Goal: Communication & Community: Answer question/provide support

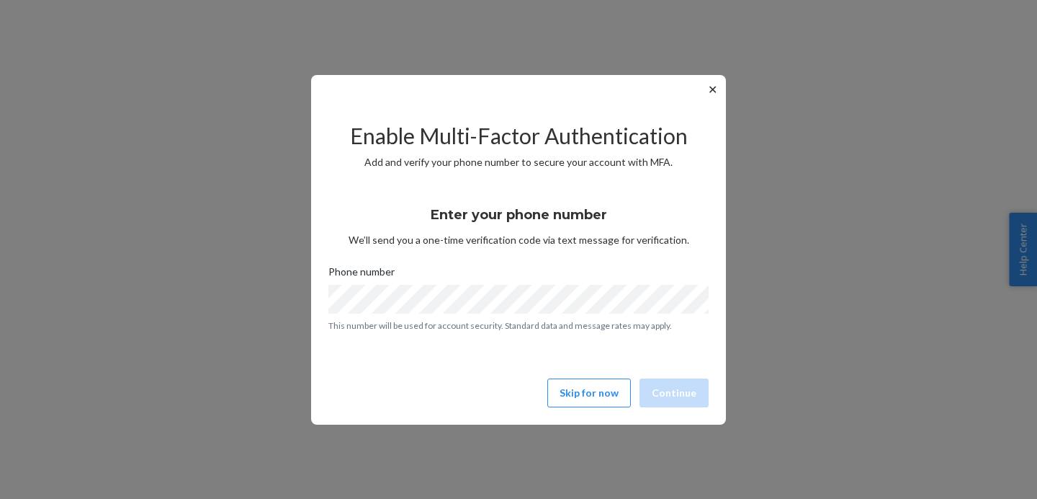
click at [718, 86] on button "✕" at bounding box center [712, 89] width 15 height 17
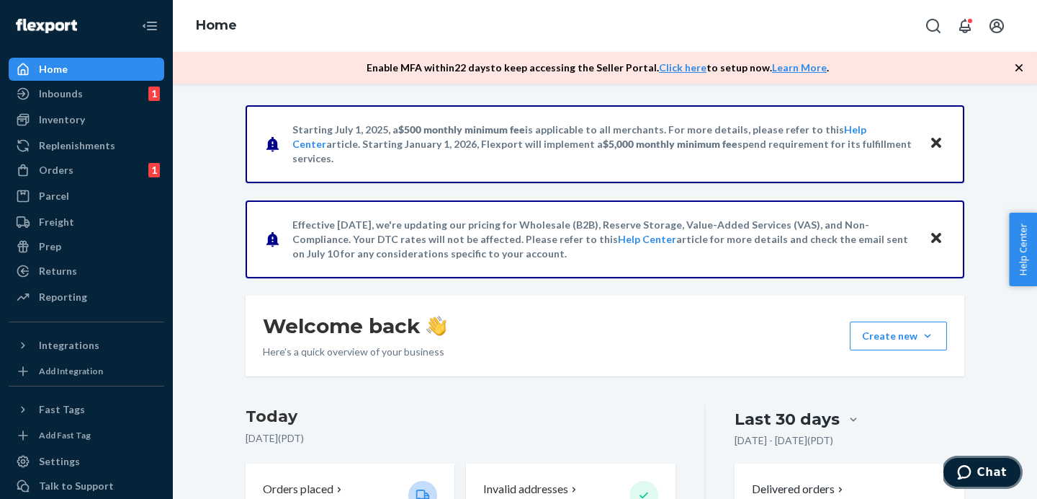
click at [983, 478] on button "Chat" at bounding box center [982, 471] width 81 height 33
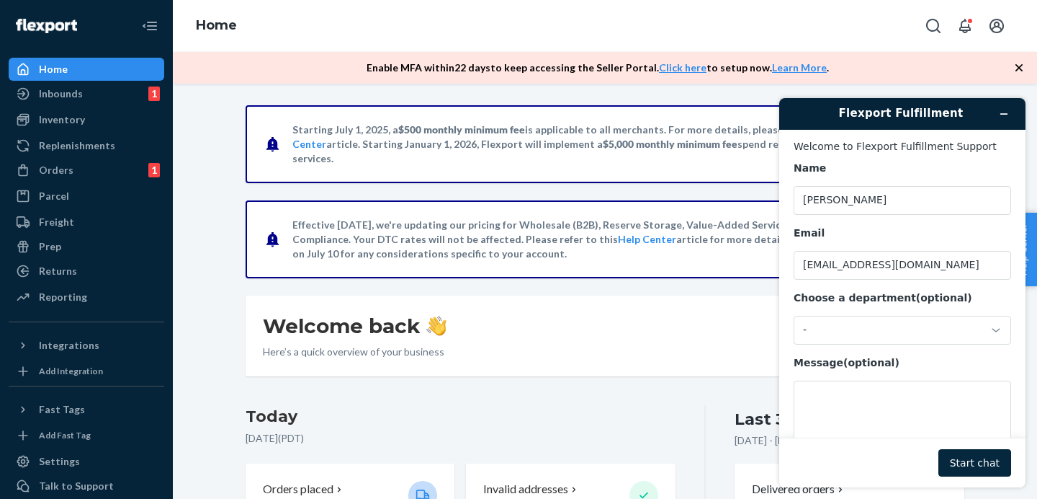
click at [973, 457] on button "Start chat" at bounding box center [975, 462] width 73 height 27
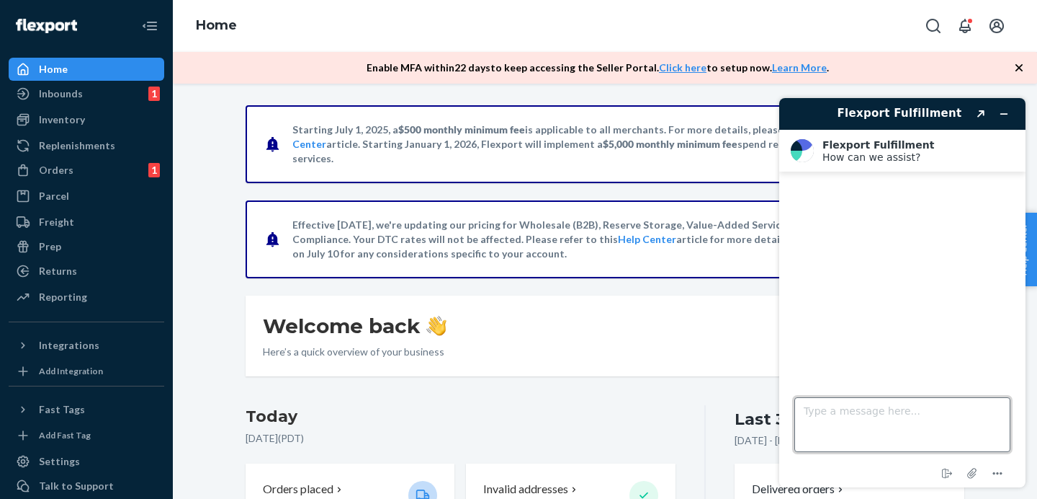
click at [852, 415] on textarea "Type a message here..." at bounding box center [903, 424] width 216 height 55
paste textarea "#392738"
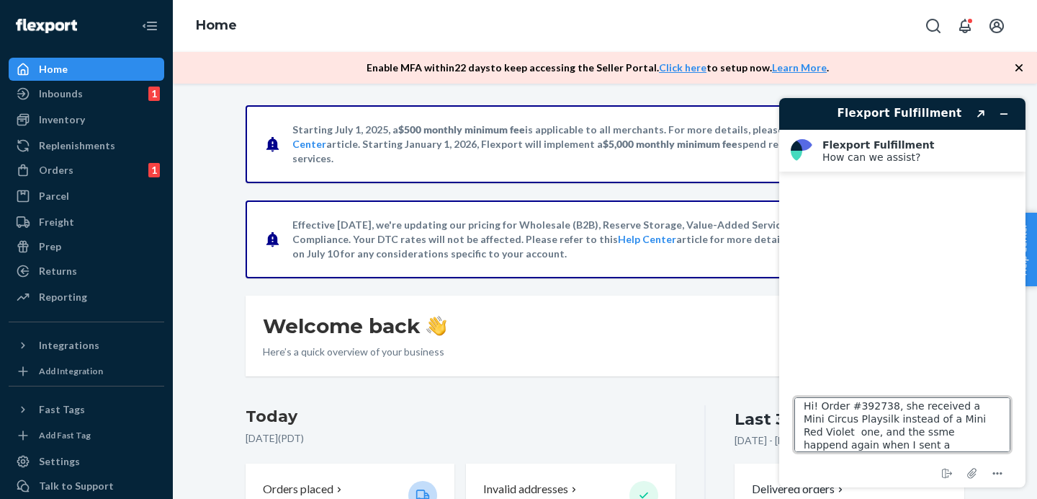
scroll to position [18, 0]
click at [907, 424] on textarea "Hi! Order #392738, she received a Mini Circus Playsilk instead of a Mini Red Vi…" at bounding box center [903, 424] width 216 height 55
click at [939, 417] on textarea "Hi! Order #392738, she received a Mini Circus Playsilk instead of a Mini Red Vi…" at bounding box center [903, 424] width 216 height 55
click at [944, 419] on textarea "Hi! Order #392738, she received a Mini Circus Playsilk instead of a Mini Red Vi…" at bounding box center [903, 424] width 216 height 55
click at [888, 428] on textarea "Hi! Order #392738, she received a Mini Circus Playsilk instead of a Mini Red Vi…" at bounding box center [903, 424] width 216 height 55
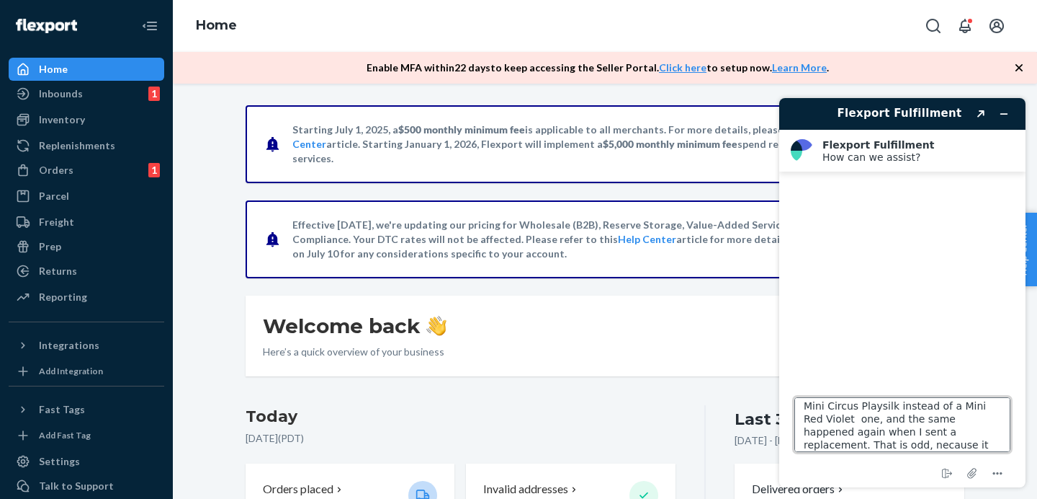
scroll to position [26, 0]
click at [832, 437] on textarea "Hi! Order #392738, she received a Mini Circus Playsilk instead of a Mini Red Vi…" at bounding box center [903, 424] width 216 height 55
click at [967, 436] on textarea "Hi! Order #392738, she received a Mini Circus Playsilk instead of a Mini Red Vi…" at bounding box center [903, 424] width 216 height 55
type textarea "Hi! Order #392738, she received a Mini Circus Playsilk instead of a Mini Red Vi…"
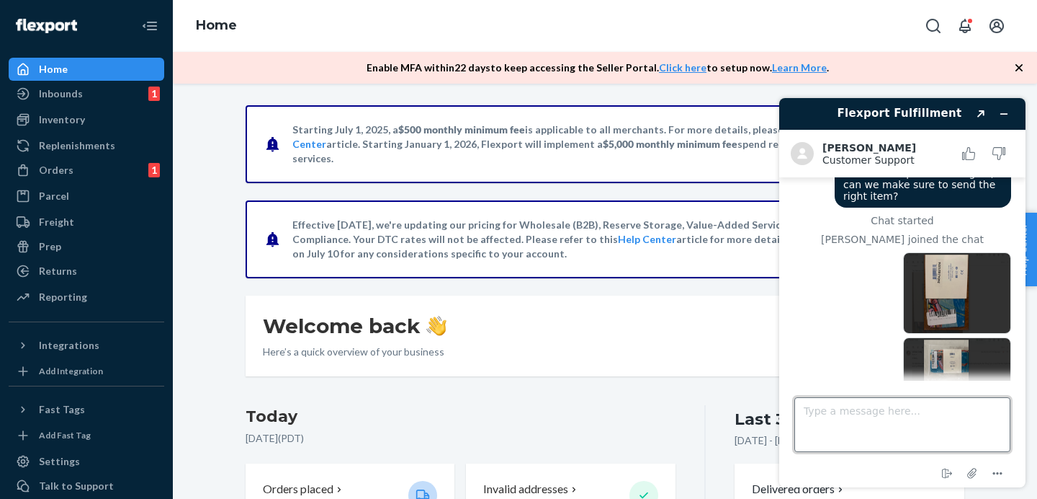
scroll to position [253, 0]
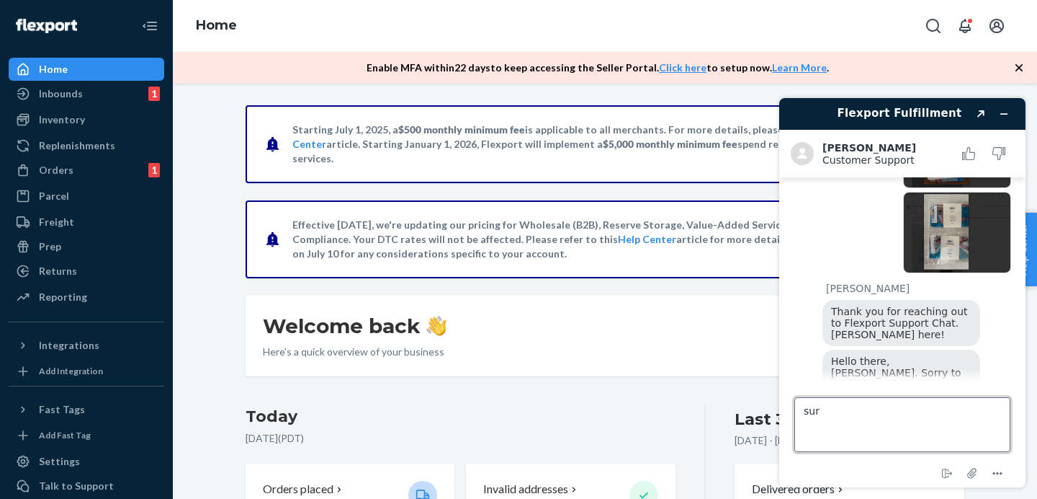
type textarea "sure"
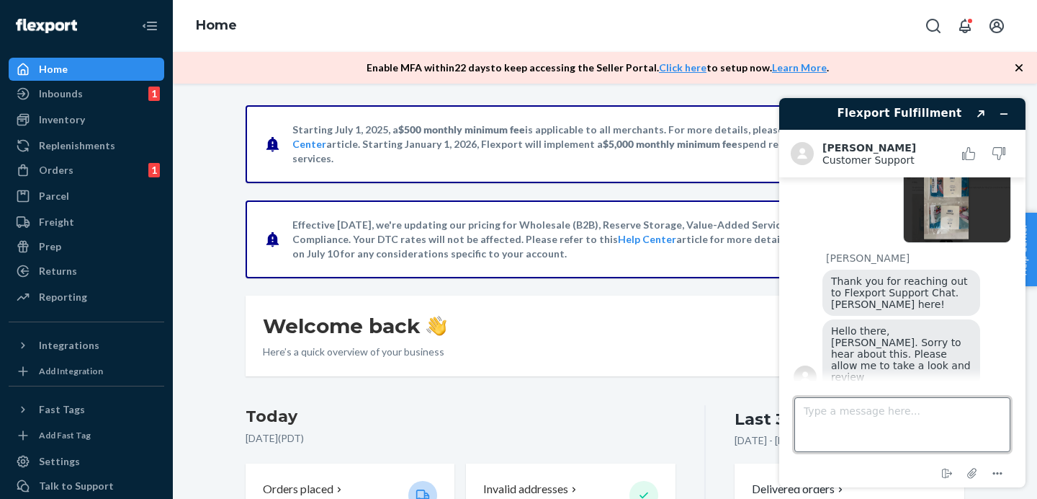
scroll to position [479, 0]
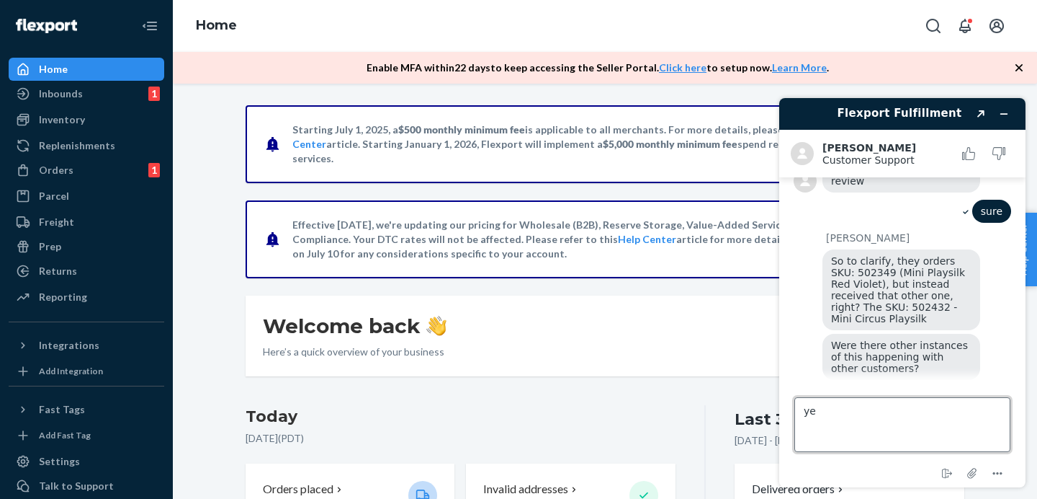
type textarea "yes"
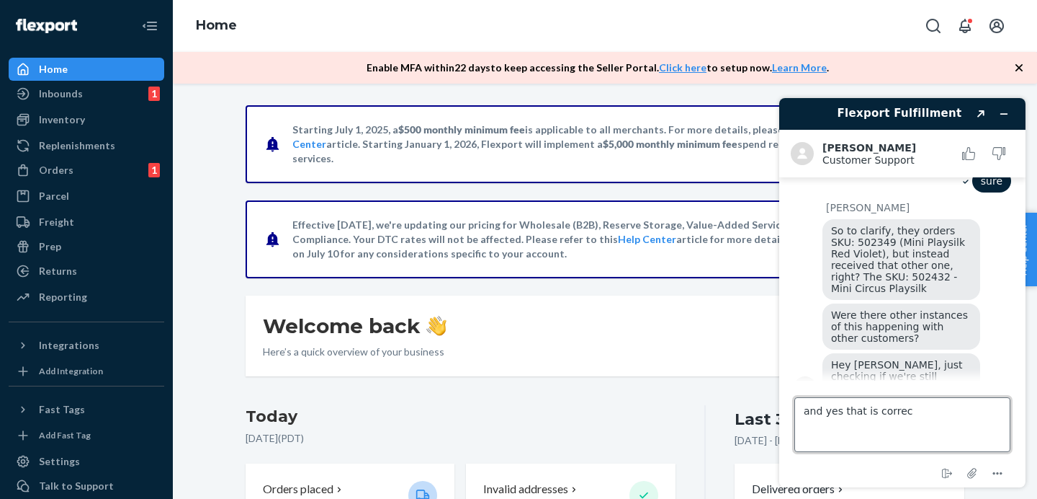
type textarea "and yes that is correct"
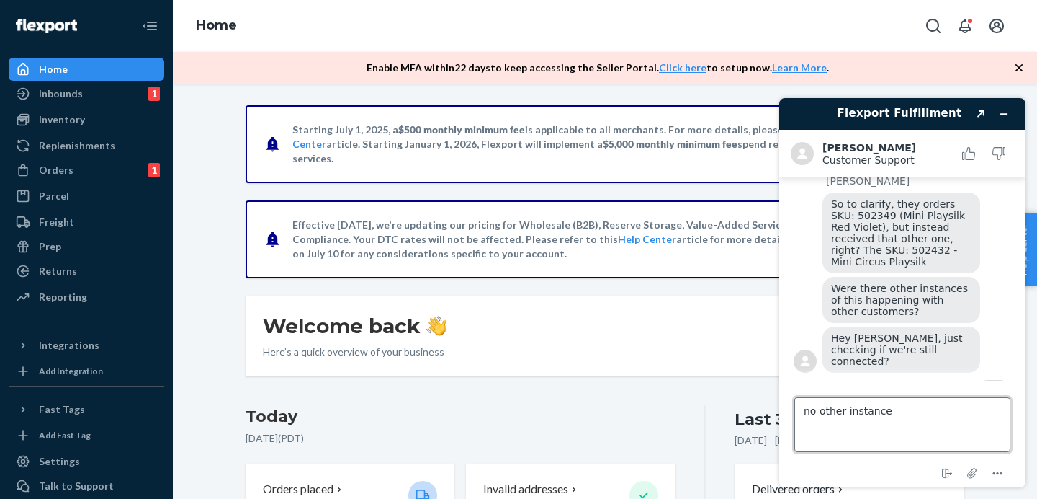
type textarea "no other instances"
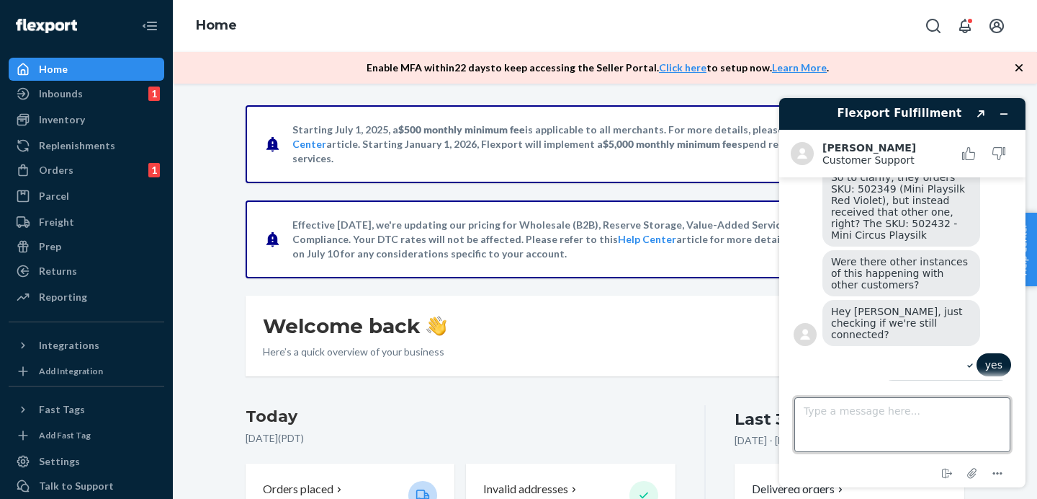
scroll to position [670, 0]
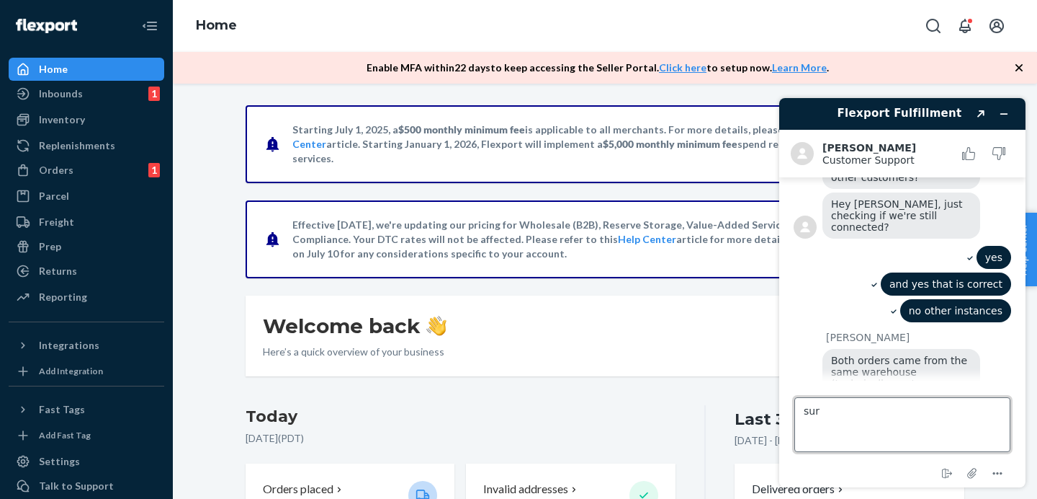
type textarea "sure"
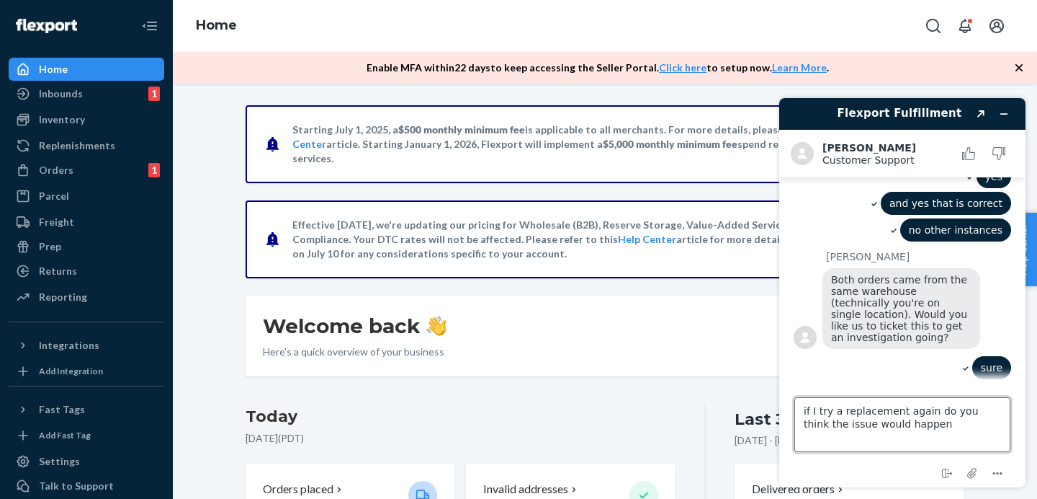
scroll to position [823, 0]
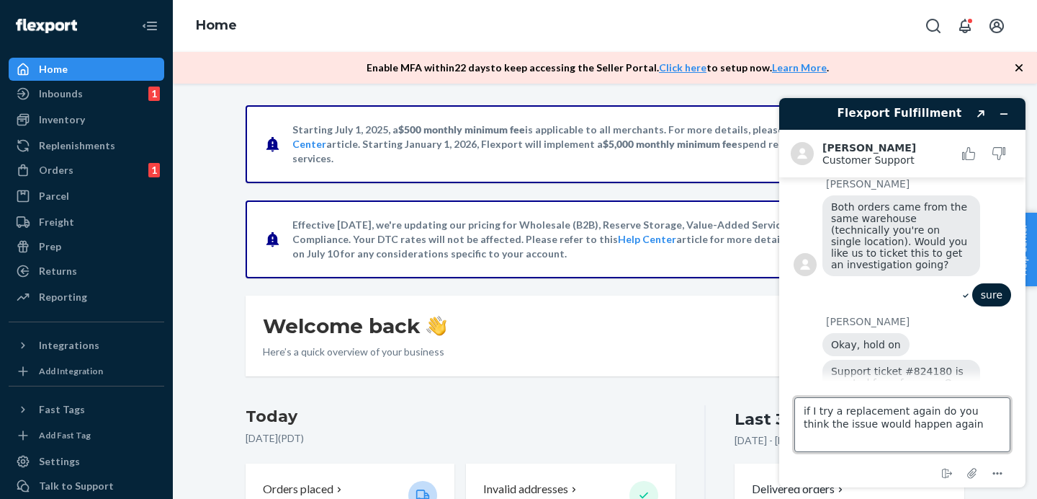
type textarea "if I try a replacement again do you think the issue would happen again?"
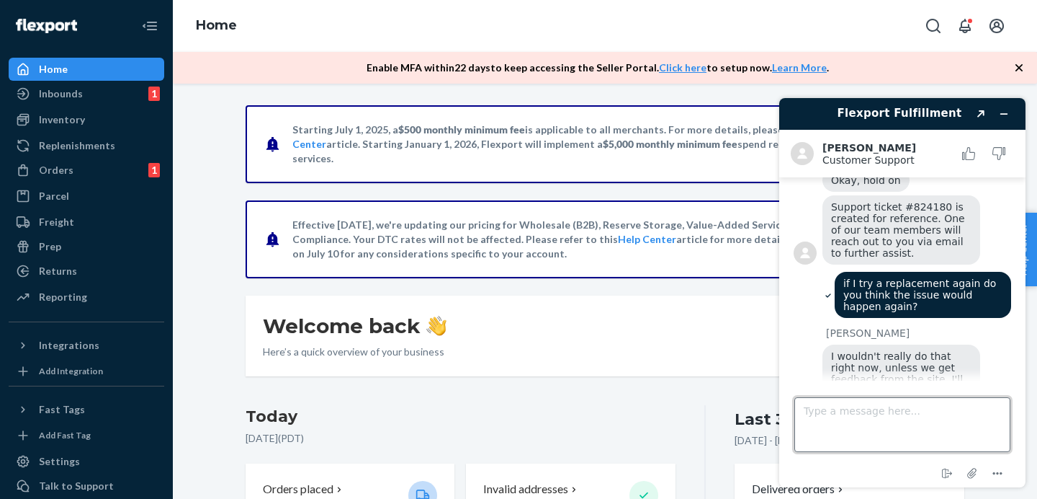
scroll to position [984, 0]
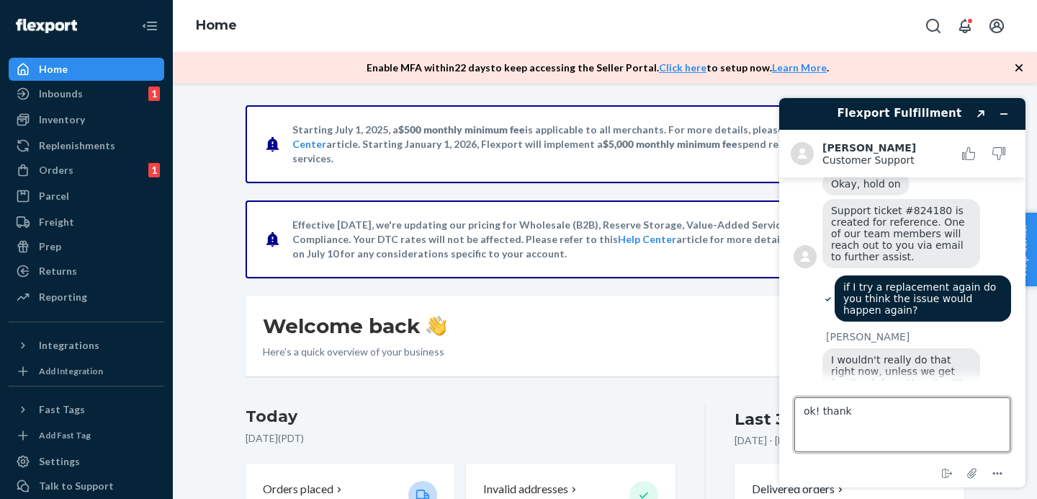
type textarea "ok! thanks"
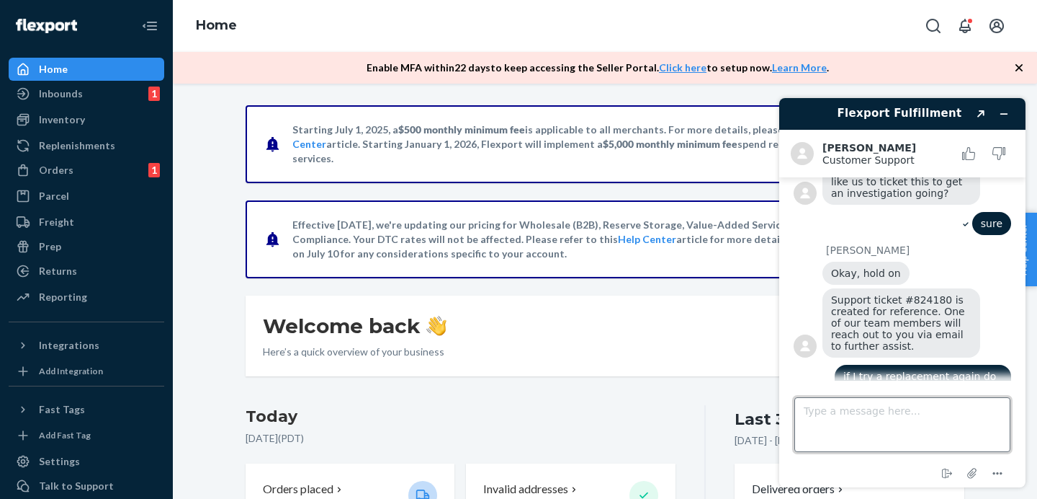
scroll to position [891, 0]
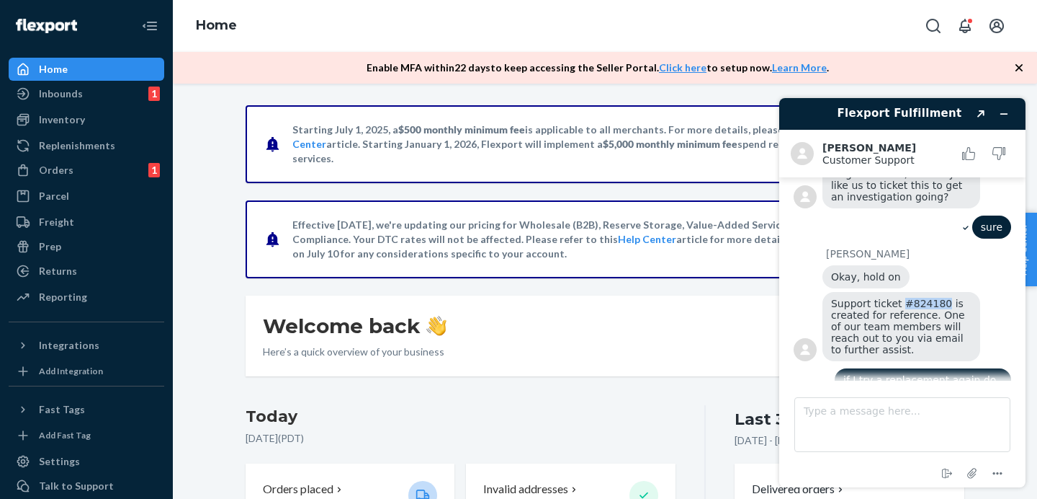
drag, startPoint x: 900, startPoint y: 244, endPoint x: 941, endPoint y: 252, distance: 41.8
click at [941, 298] on span "Support ticket #824180 is created for reference. One of our team members will r…" at bounding box center [899, 327] width 137 height 58
copy span "#824180"
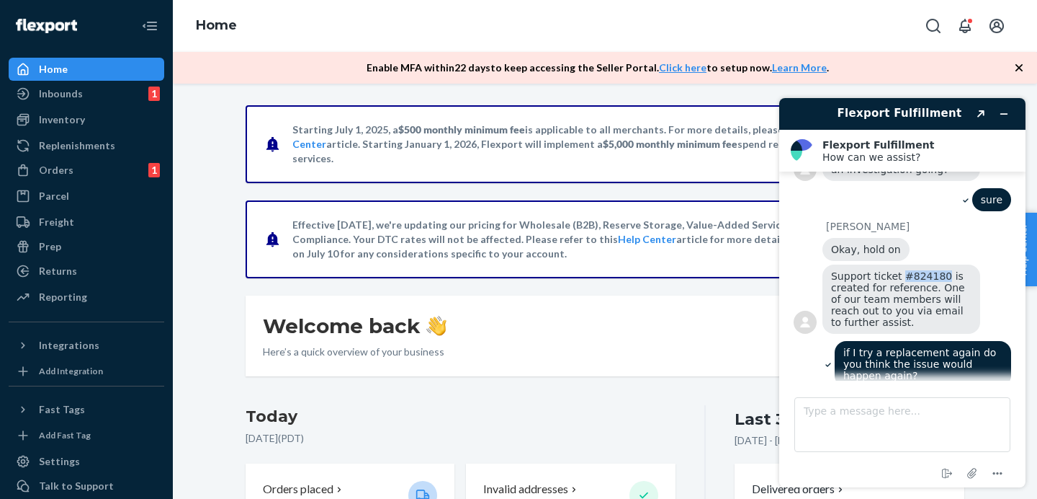
scroll to position [906, 0]
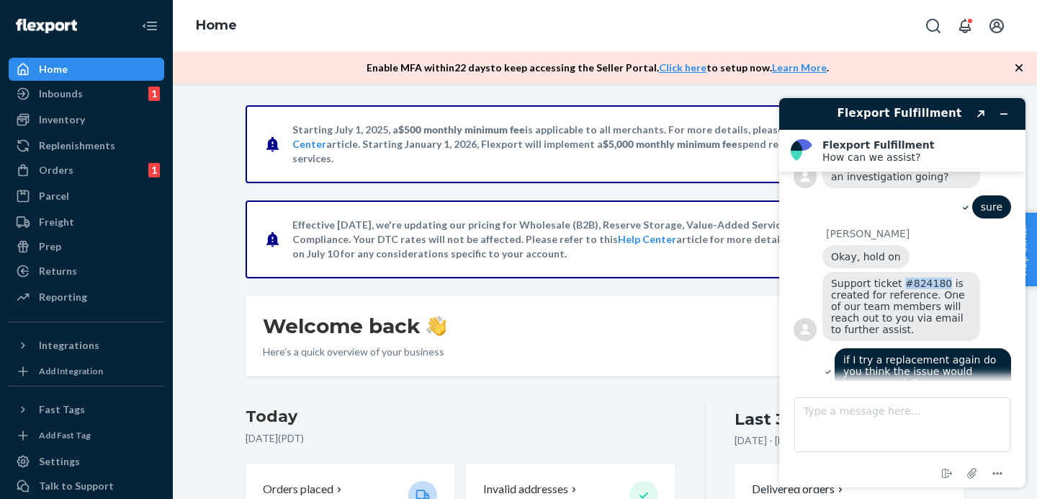
copy span "#824180"
